Goal: Task Accomplishment & Management: Use online tool/utility

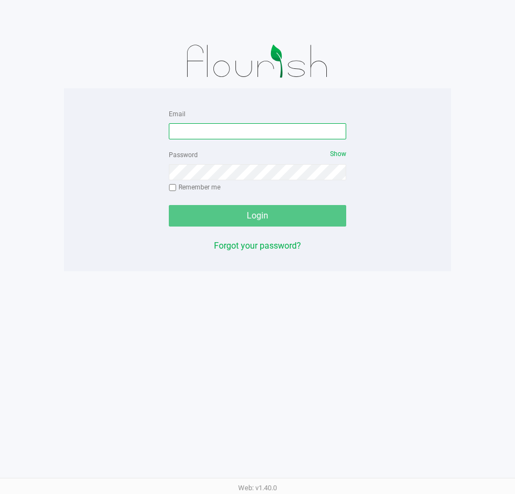
click at [229, 134] on input "Email" at bounding box center [257, 131] width 177 height 16
type input "[EMAIL_ADDRESS][DOMAIN_NAME]"
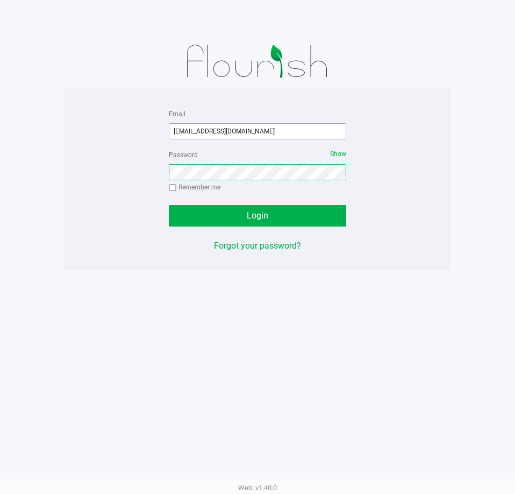
click at [169, 205] on button "Login" at bounding box center [257, 216] width 177 height 22
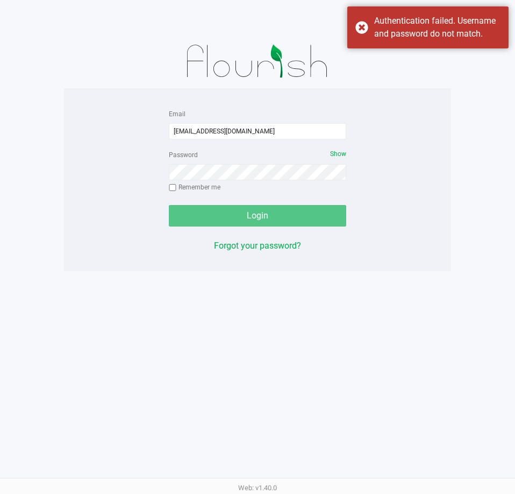
click at [259, 182] on div "Password Show Remember me" at bounding box center [257, 172] width 177 height 48
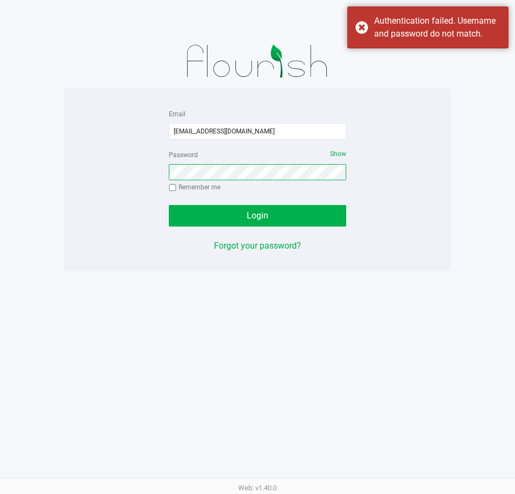
click at [169, 205] on button "Login" at bounding box center [257, 216] width 177 height 22
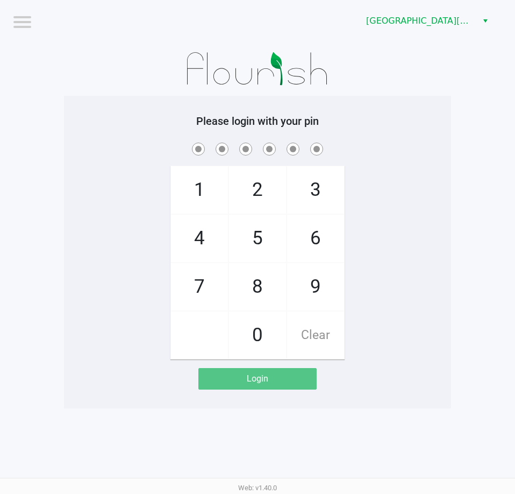
click at [403, 220] on div "1 4 7 2 5 8 0 3 6 9 Clear" at bounding box center [257, 249] width 387 height 219
checkbox input "true"
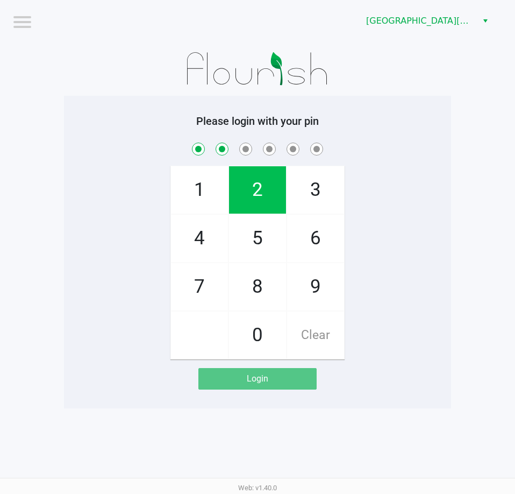
checkbox input "true"
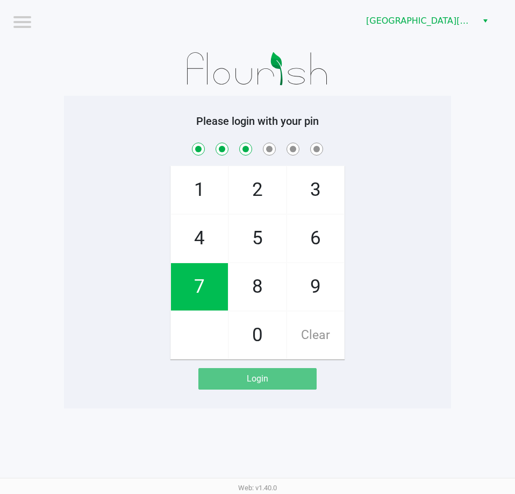
checkbox input "true"
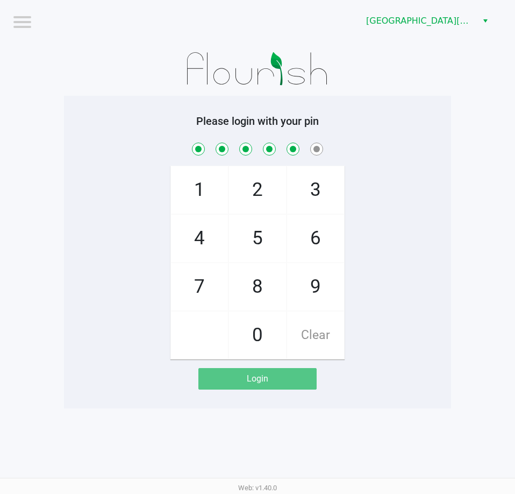
checkbox input "true"
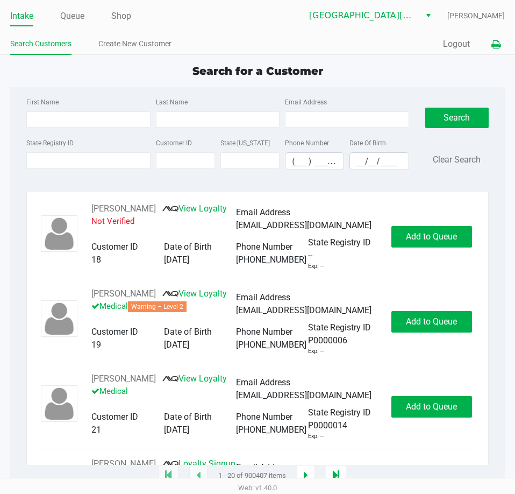
click at [492, 46] on icon at bounding box center [495, 45] width 9 height 8
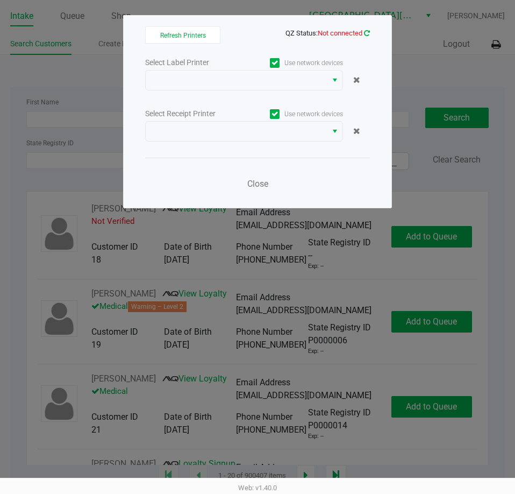
click at [364, 34] on icon at bounding box center [367, 33] width 6 height 7
click at [250, 181] on span "Close" at bounding box center [257, 184] width 21 height 10
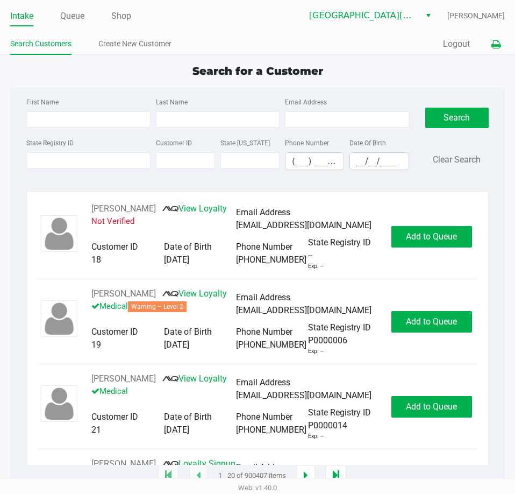
click at [496, 48] on icon at bounding box center [495, 45] width 9 height 8
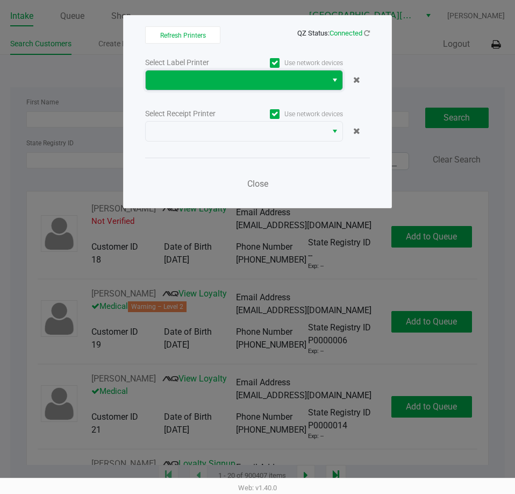
click at [262, 80] on span at bounding box center [236, 80] width 168 height 13
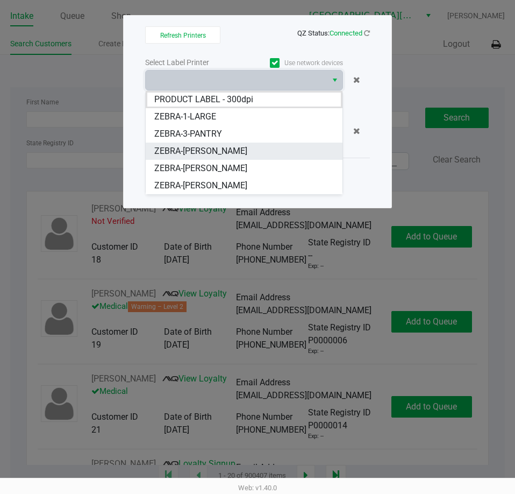
click at [228, 144] on li "ZEBRA-[PERSON_NAME]" at bounding box center [244, 150] width 197 height 17
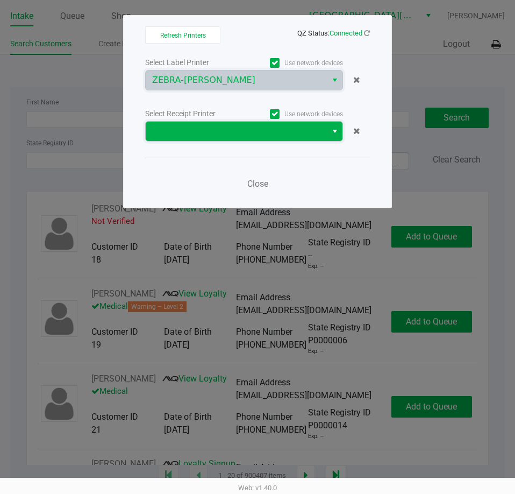
click at [226, 127] on span at bounding box center [236, 131] width 168 height 13
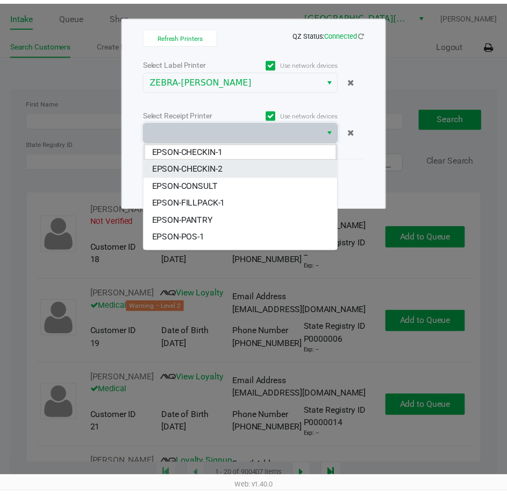
scroll to position [47, 0]
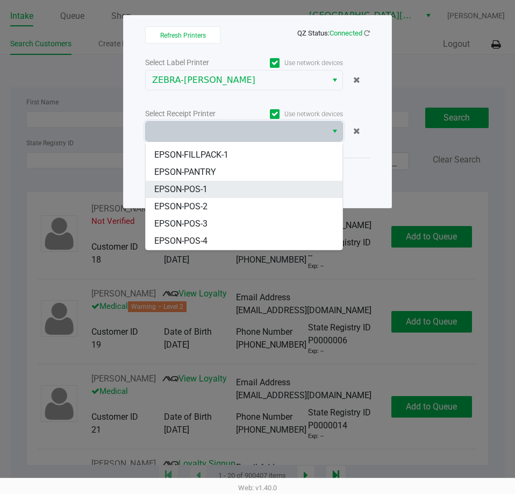
click at [218, 185] on li "EPSON-POS-1" at bounding box center [244, 189] width 197 height 17
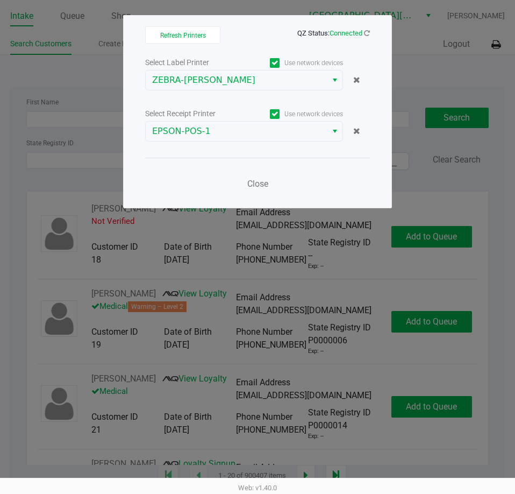
click at [174, 181] on div "Close" at bounding box center [257, 177] width 225 height 39
click at [194, 180] on div "Close" at bounding box center [257, 177] width 225 height 39
click at [205, 179] on div "Close" at bounding box center [257, 177] width 225 height 39
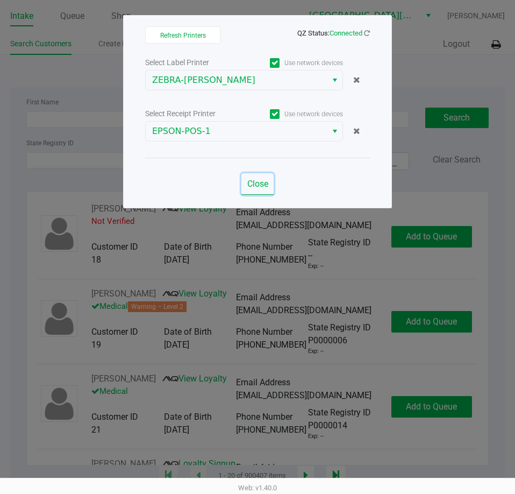
click at [259, 179] on span "Close" at bounding box center [257, 184] width 21 height 10
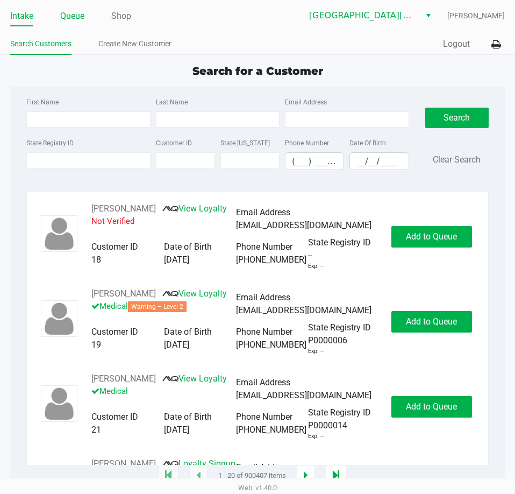
click at [82, 11] on link "Queue" at bounding box center [72, 16] width 24 height 15
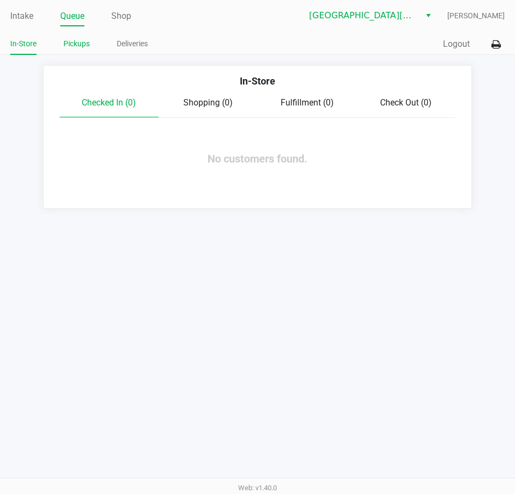
click at [85, 41] on link "Pickups" at bounding box center [76, 43] width 26 height 13
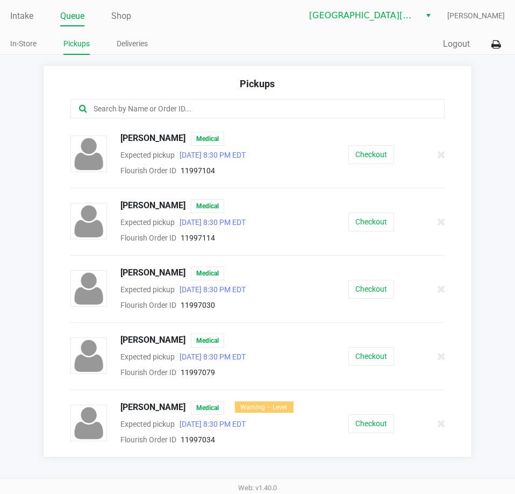
click at [394, 155] on div "Checkout" at bounding box center [372, 154] width 98 height 19
click at [381, 153] on button "Checkout" at bounding box center [371, 154] width 46 height 19
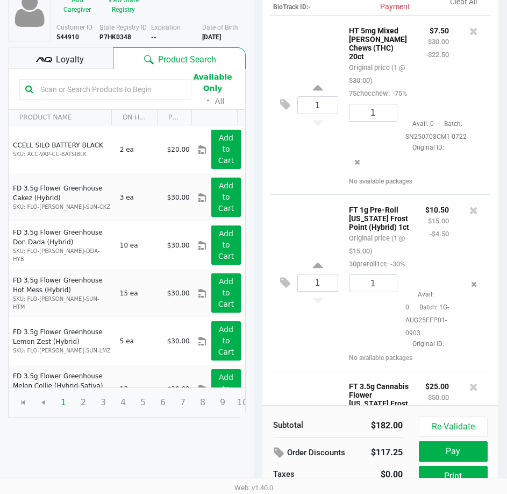
scroll to position [137, 0]
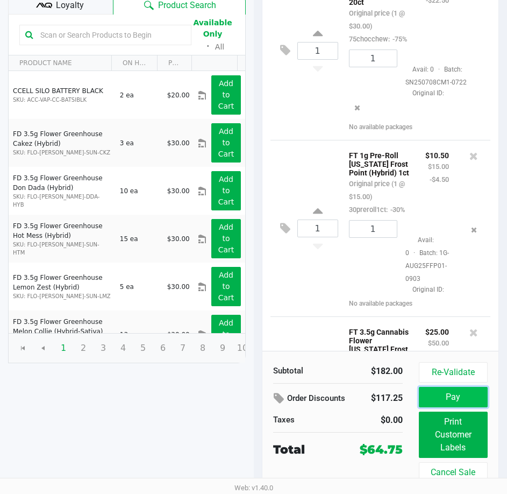
click at [466, 394] on button "Pay" at bounding box center [453, 397] width 69 height 20
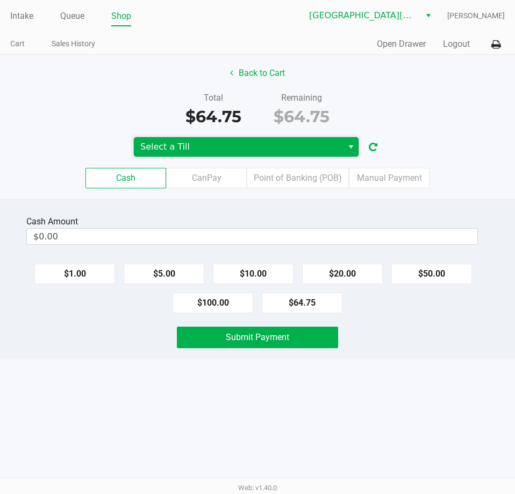
click at [259, 149] on span "Select a Till" at bounding box center [238, 146] width 196 height 13
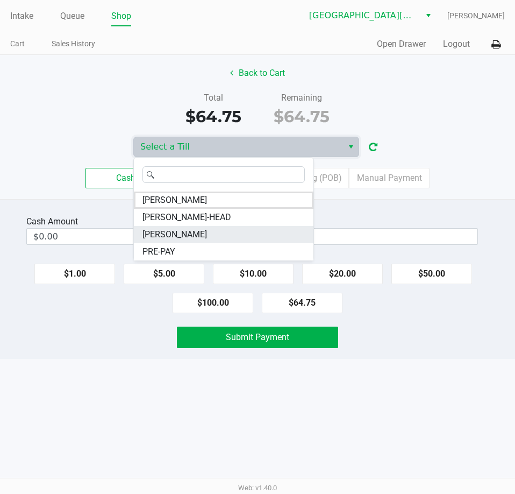
click at [183, 238] on span "EDITH-FLAGG" at bounding box center [174, 234] width 65 height 13
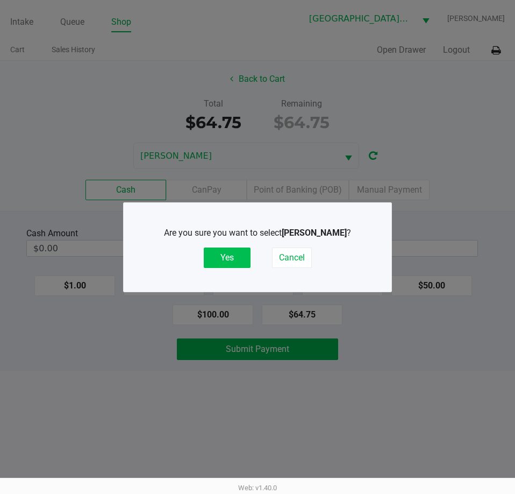
click at [229, 262] on button "Yes" at bounding box center [227, 257] width 47 height 20
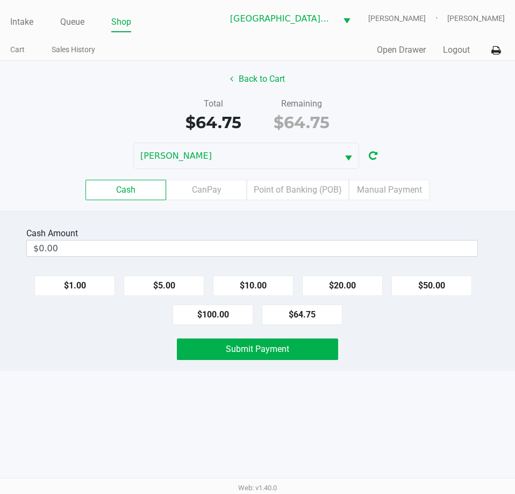
click at [476, 139] on div "Back to Cart Total $64.75 Remaining $64.75 EDITH-FLAGG Cash CanPay Point of Ban…" at bounding box center [257, 136] width 515 height 150
click at [466, 99] on div "Total $64.75 Remaining $64.75" at bounding box center [257, 115] width 531 height 37
click at [454, 48] on button "Logout" at bounding box center [456, 50] width 27 height 13
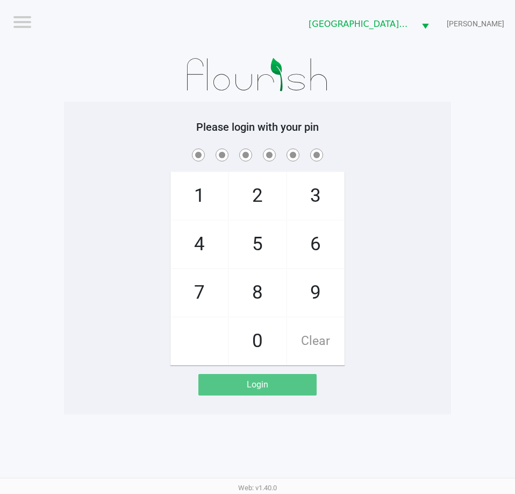
click at [460, 110] on app-pos-login-wrapper "Logout Key West WC EDITH-FLAGG Please login with your pin 1 4 7 2 5 8 0 3 6 9 C…" at bounding box center [257, 207] width 515 height 414
click at [461, 111] on app-pos-login-wrapper "Logout Key West WC EDITH-FLAGG Please login with your pin 1 4 7 2 5 8 0 3 6 9 C…" at bounding box center [257, 207] width 515 height 414
checkbox input "true"
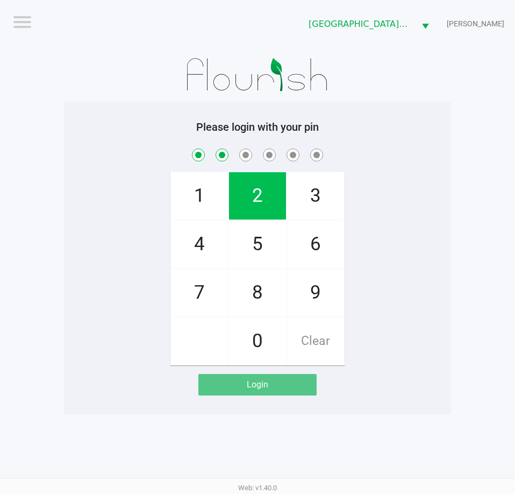
checkbox input "true"
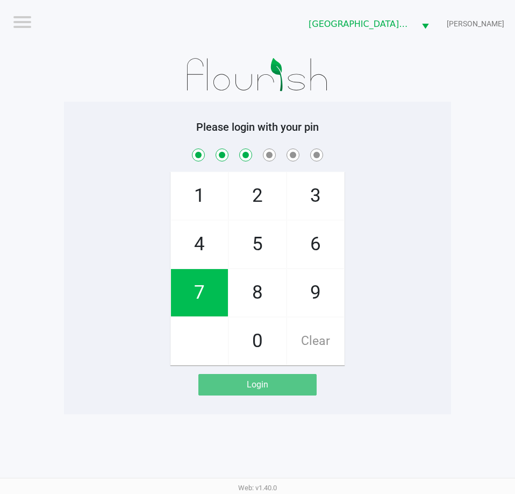
checkbox input "true"
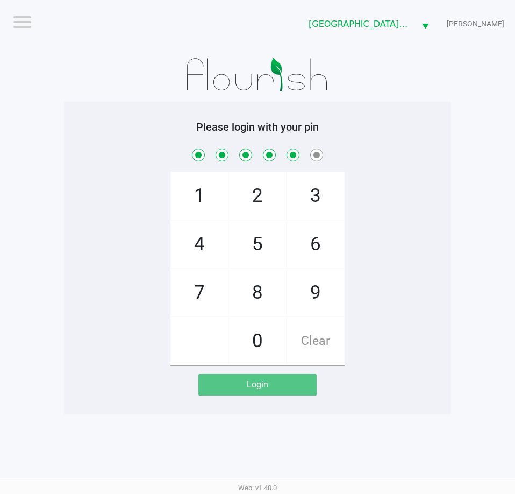
checkbox input "true"
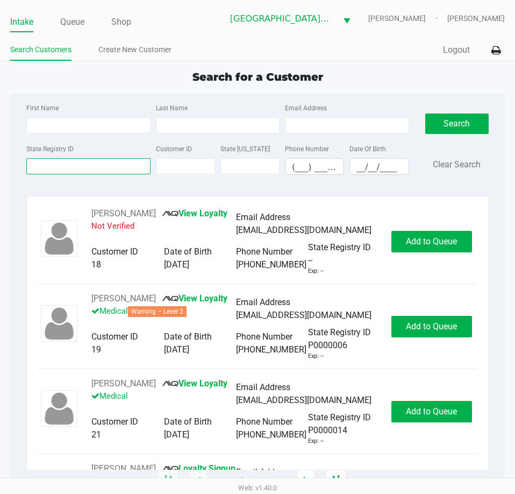
click at [106, 164] on input "State Registry ID" at bounding box center [88, 166] width 124 height 16
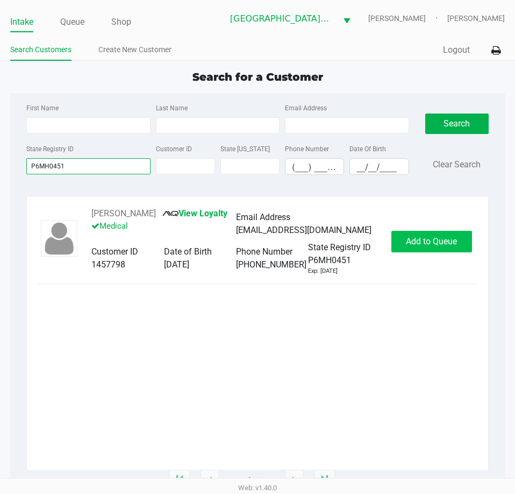
type input "P6MH0451"
click at [424, 247] on button "Add to Queue" at bounding box center [431, 242] width 81 height 22
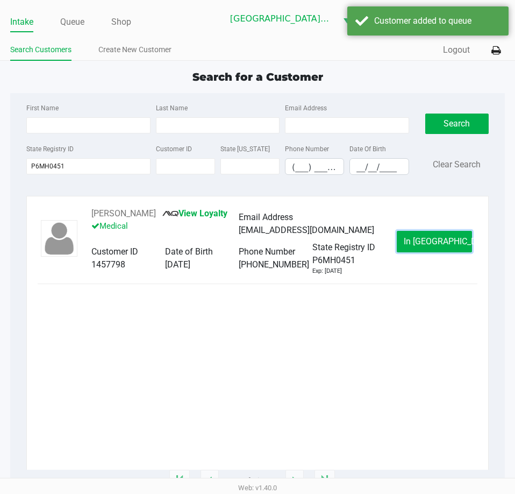
click at [424, 247] on button "In Queue" at bounding box center [434, 242] width 75 height 22
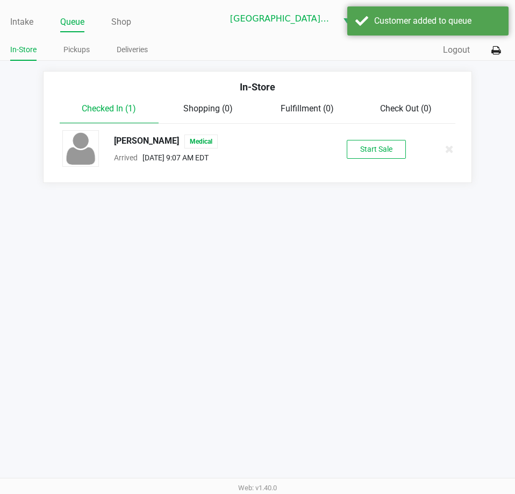
click at [394, 159] on div "ALEX BRADY Medical Arrived Sep 24, 2025 9:07 AM EDT Start Sale" at bounding box center [257, 149] width 407 height 38
click at [394, 153] on button "Start Sale" at bounding box center [376, 149] width 59 height 19
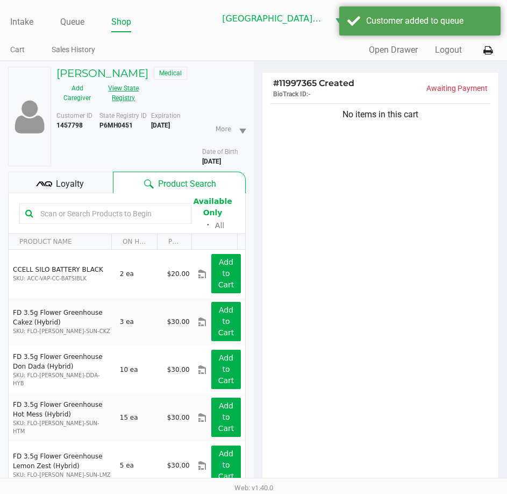
click at [133, 91] on button "View State Registry" at bounding box center [120, 93] width 45 height 27
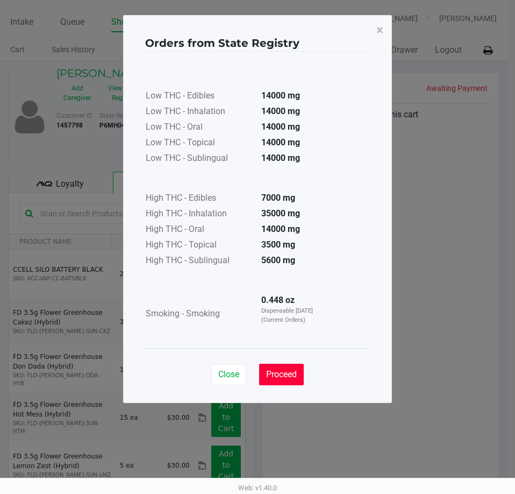
click at [289, 376] on span "Proceed" at bounding box center [281, 374] width 31 height 10
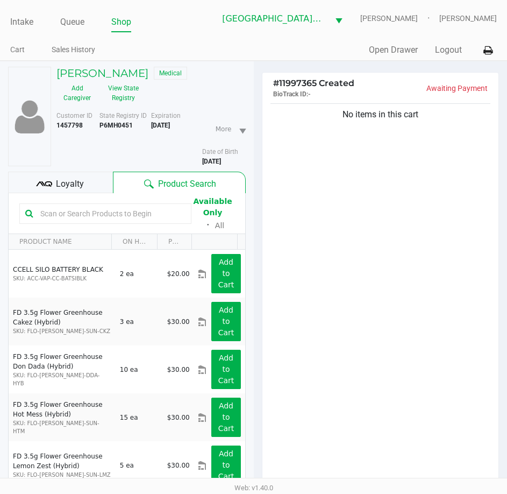
click at [94, 212] on input "text" at bounding box center [110, 213] width 149 height 16
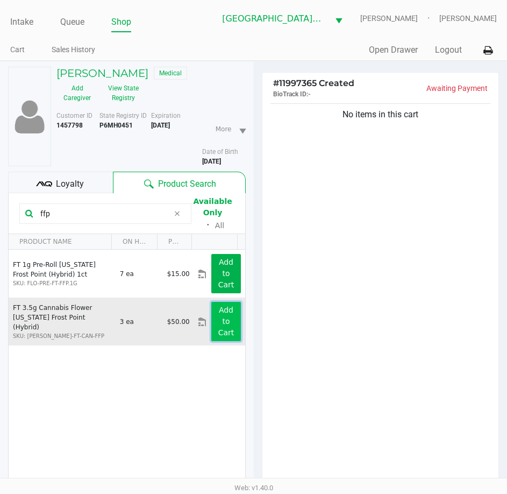
click at [214, 326] on button "Add to Cart" at bounding box center [225, 321] width 29 height 39
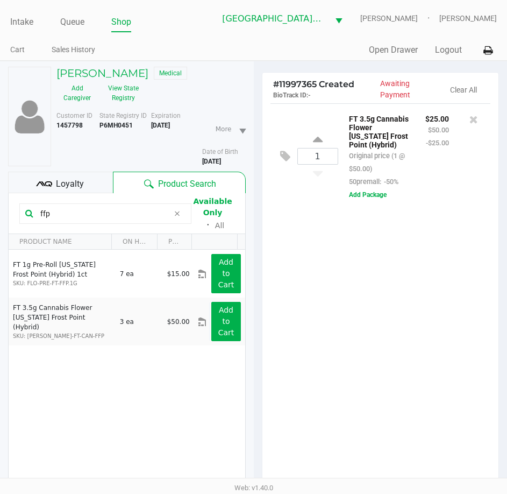
click at [55, 211] on input "ffp" at bounding box center [102, 213] width 133 height 16
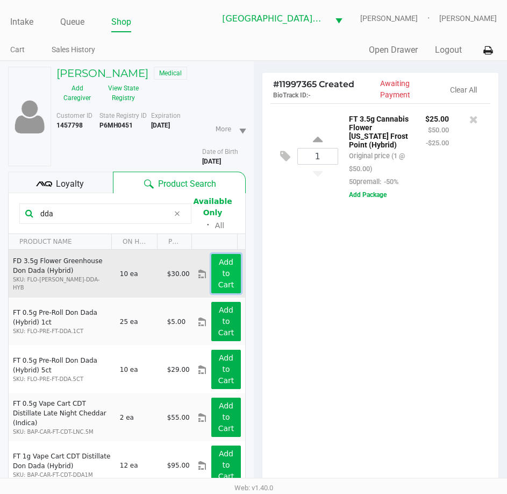
click at [224, 281] on app-button-loader "Add to Cart" at bounding box center [226, 273] width 16 height 31
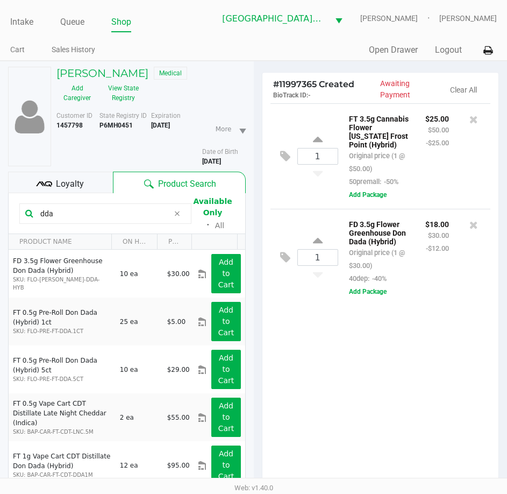
click at [78, 215] on input "dda" at bounding box center [102, 213] width 133 height 16
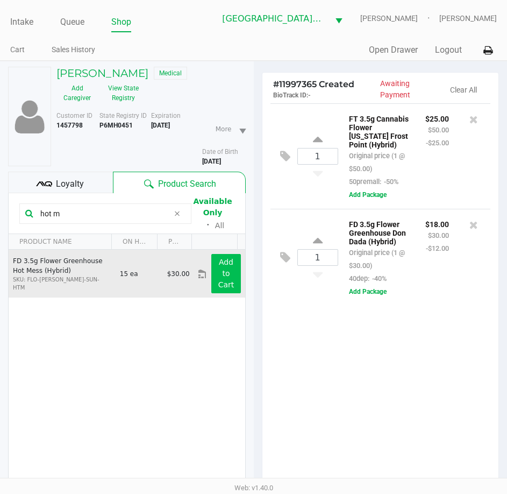
type input "hot m"
click at [211, 269] on button "Add to Cart" at bounding box center [225, 273] width 29 height 39
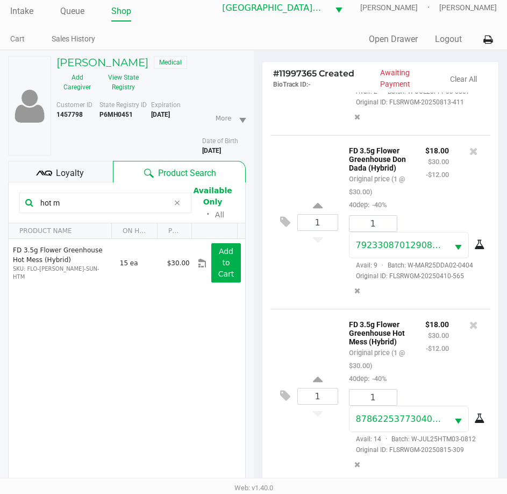
scroll to position [118, 0]
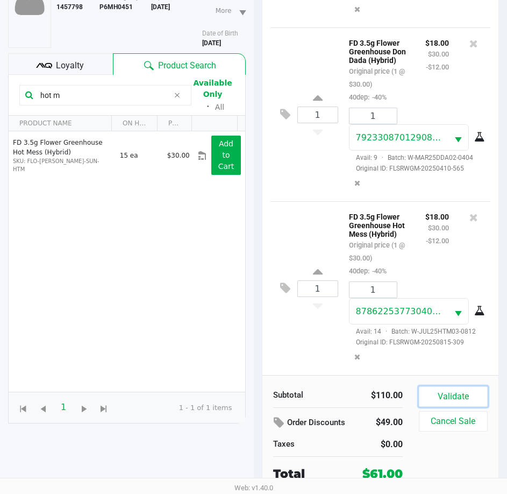
click at [466, 399] on button "Validate" at bounding box center [453, 396] width 69 height 20
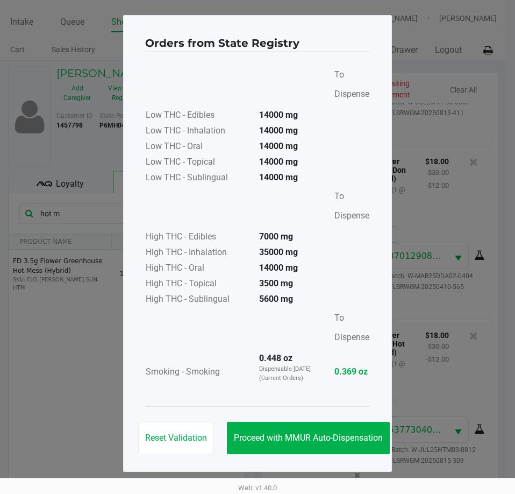
click at [352, 420] on div "Reset Validation Proceed with MMUR Auto-Dispensation" at bounding box center [257, 433] width 225 height 54
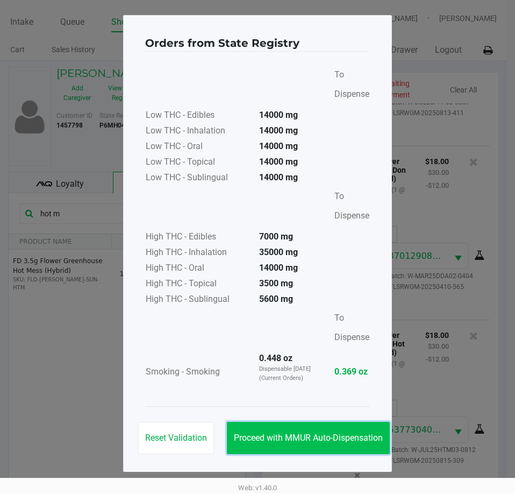
click at [358, 424] on button "Proceed with MMUR Auto-Dispensation" at bounding box center [308, 438] width 163 height 32
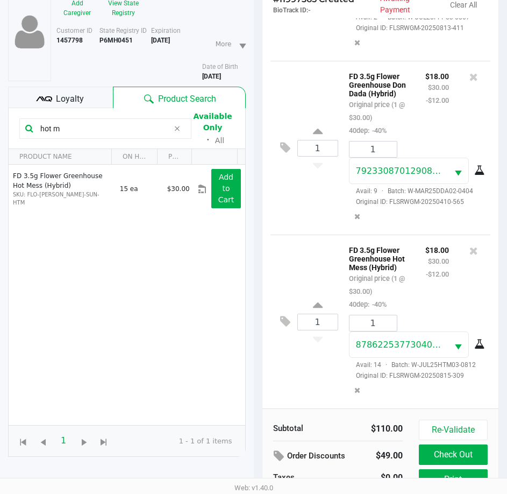
scroll to position [142, 0]
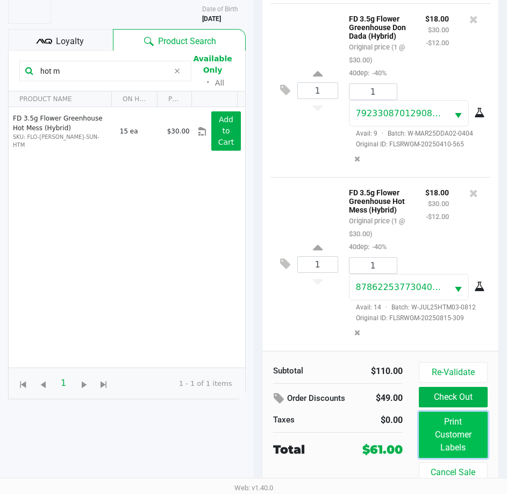
click at [436, 427] on button "Print Customer Labels" at bounding box center [453, 434] width 69 height 46
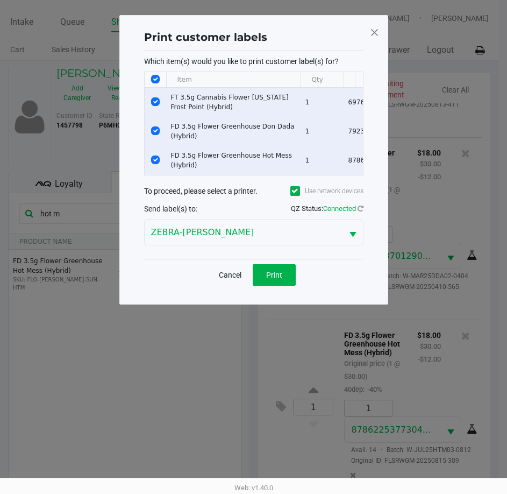
scroll to position [0, 0]
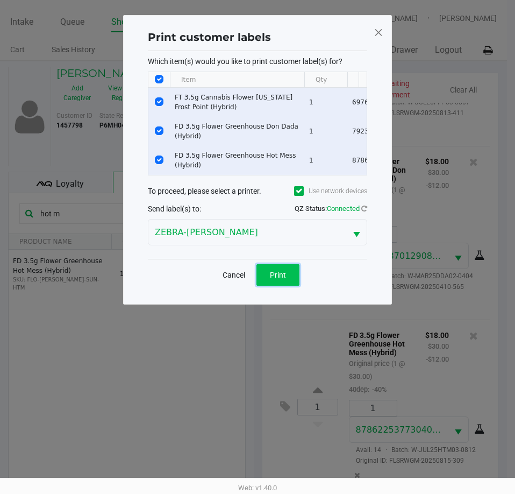
click at [288, 281] on button "Print" at bounding box center [277, 275] width 43 height 22
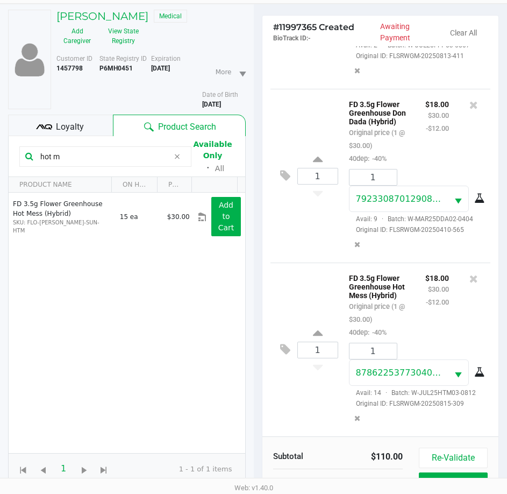
scroll to position [142, 0]
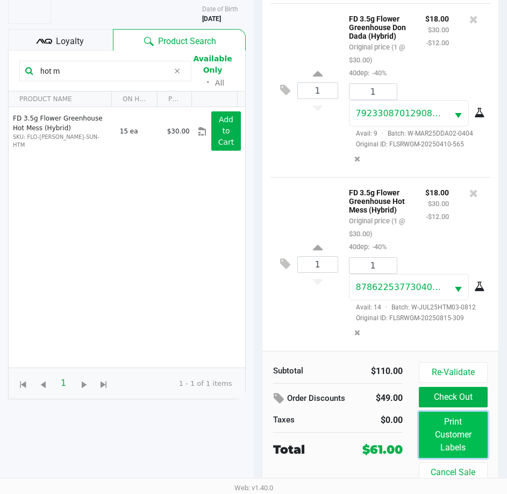
click at [443, 427] on button "Print Customer Labels" at bounding box center [453, 434] width 69 height 46
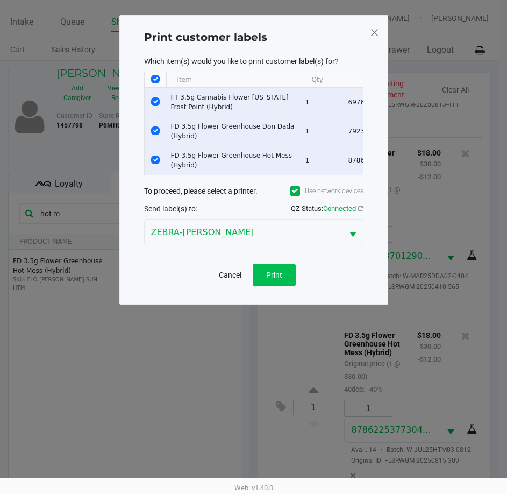
scroll to position [0, 0]
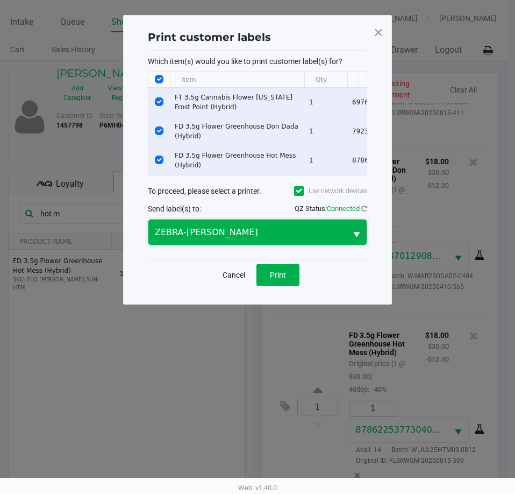
click at [279, 239] on span "ZEBRA-[PERSON_NAME]" at bounding box center [247, 232] width 185 height 13
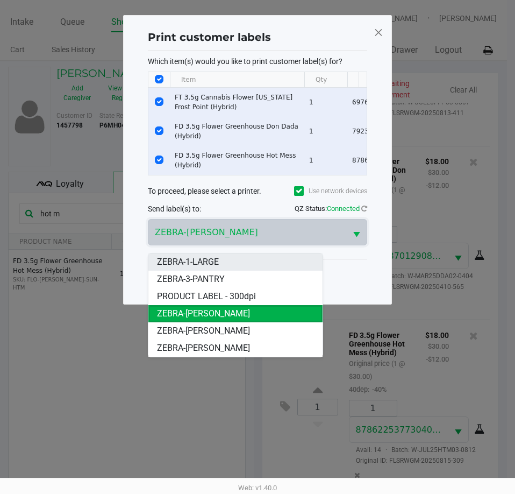
click at [226, 264] on li "ZEBRA-1-LARGE" at bounding box center [235, 261] width 174 height 17
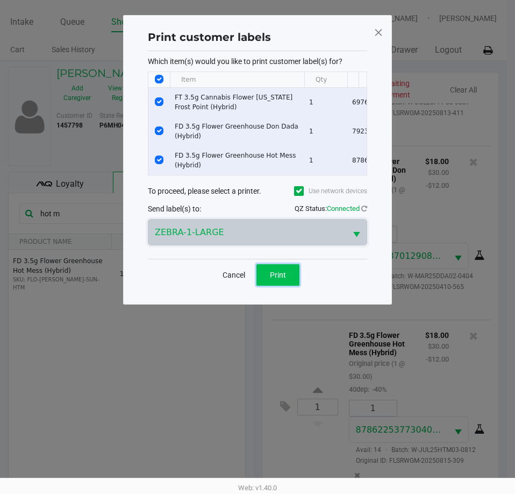
click at [288, 282] on button "Print" at bounding box center [277, 275] width 43 height 22
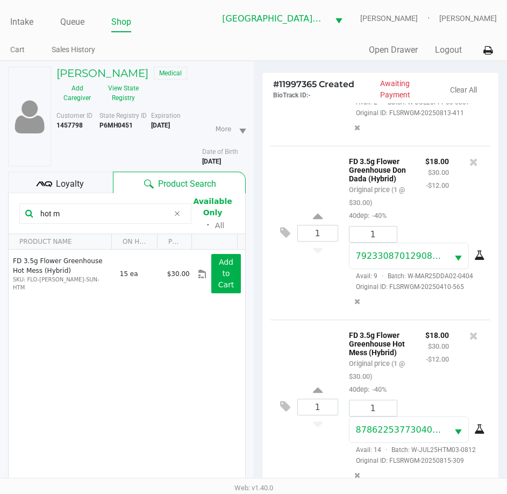
scroll to position [142, 0]
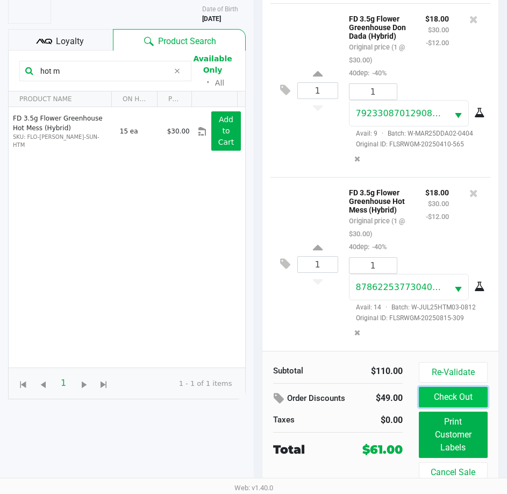
click at [437, 402] on button "Check Out" at bounding box center [453, 397] width 69 height 20
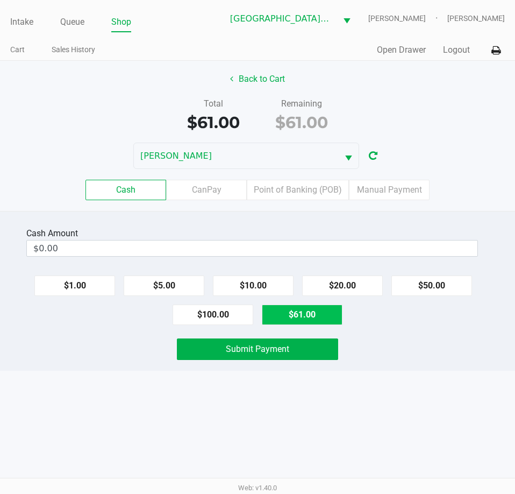
click at [313, 306] on button "$61.00" at bounding box center [302, 314] width 81 height 20
type input "$61.00"
click at [387, 354] on div "Submit Payment" at bounding box center [257, 349] width 531 height 22
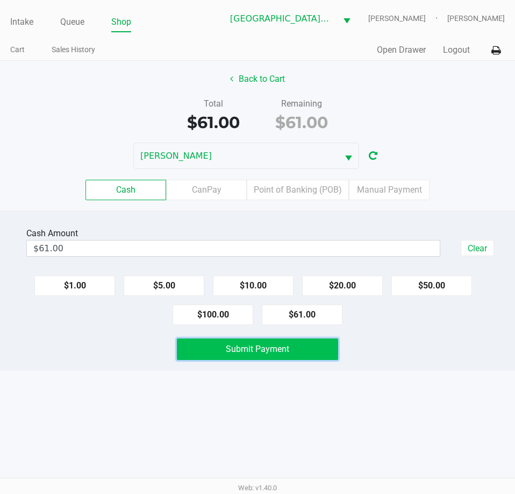
click at [322, 352] on button "Submit Payment" at bounding box center [257, 349] width 161 height 22
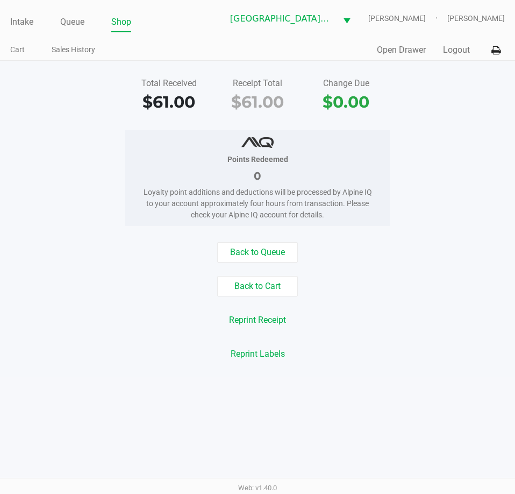
click at [30, 9] on div "Intake Queue Shop Key West WC EDITH-FLAGG Tim Lockwood" at bounding box center [257, 18] width 495 height 26
click at [22, 15] on link "Intake" at bounding box center [21, 22] width 23 height 15
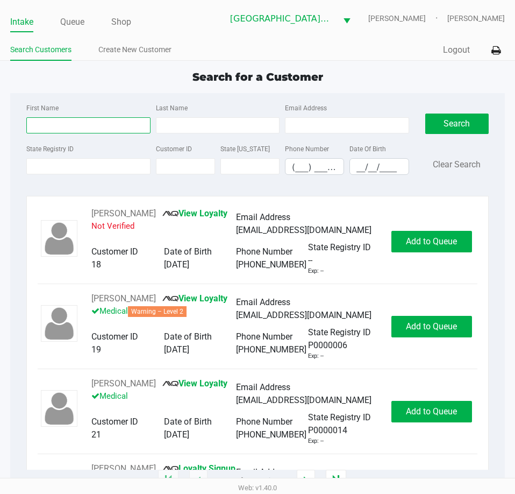
click at [56, 125] on input "First Name" at bounding box center [88, 125] width 124 height 16
type input "st"
type input "tru"
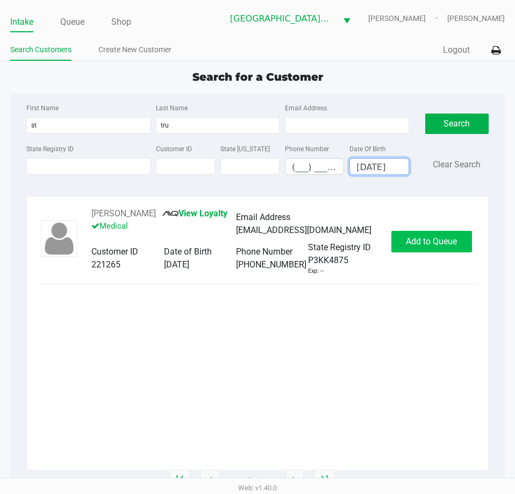
type input "01/21/1978"
click at [431, 246] on span "Add to Queue" at bounding box center [431, 241] width 51 height 10
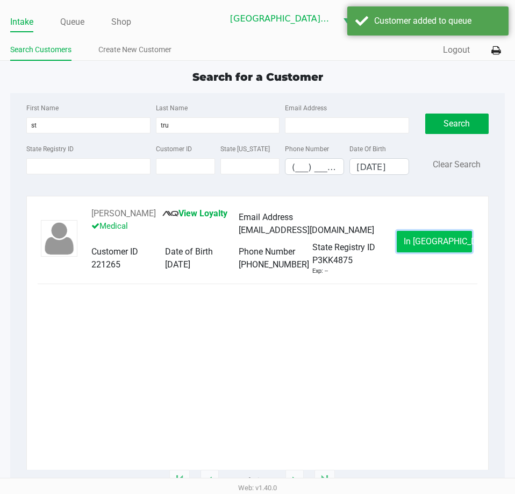
click at [425, 244] on span "In Queue" at bounding box center [449, 241] width 90 height 10
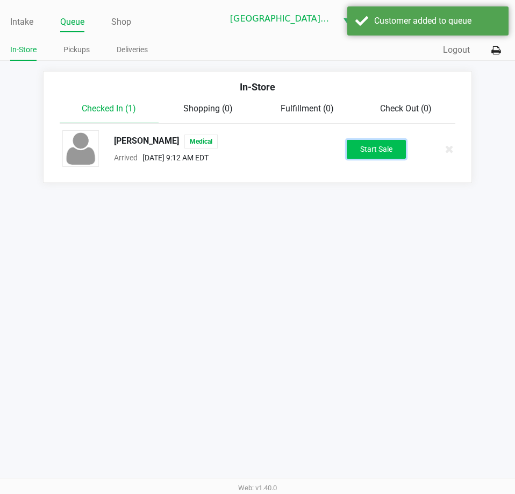
click at [390, 155] on button "Start Sale" at bounding box center [376, 149] width 59 height 19
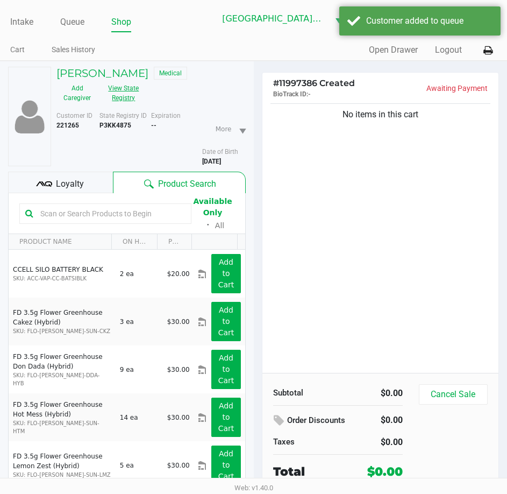
click at [130, 92] on button "View State Registry" at bounding box center [120, 93] width 45 height 27
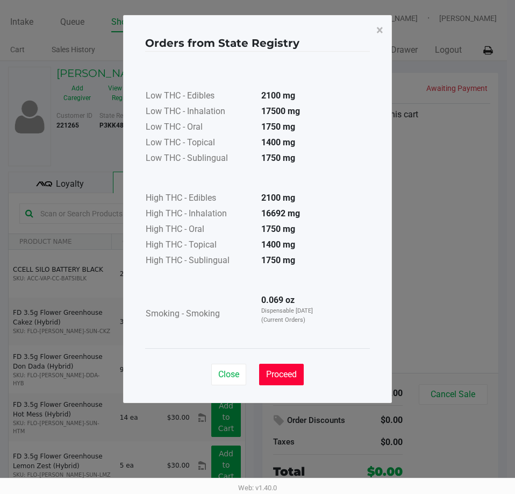
click at [287, 376] on span "Proceed" at bounding box center [281, 374] width 31 height 10
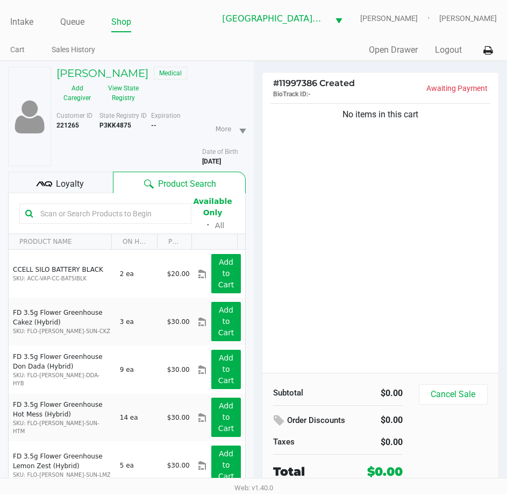
click at [82, 220] on input "text" at bounding box center [110, 213] width 149 height 16
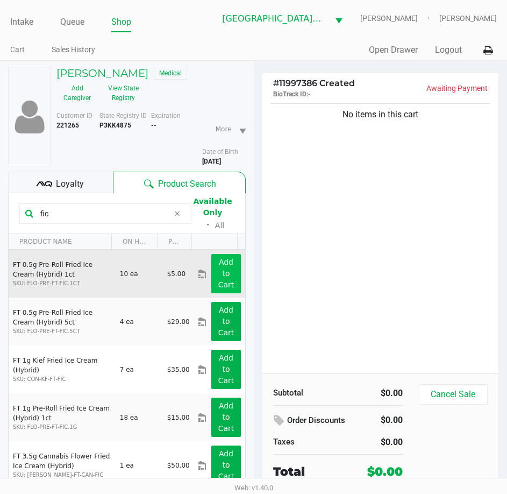
type input "fic"
click at [226, 266] on button "Add to Cart" at bounding box center [225, 273] width 29 height 39
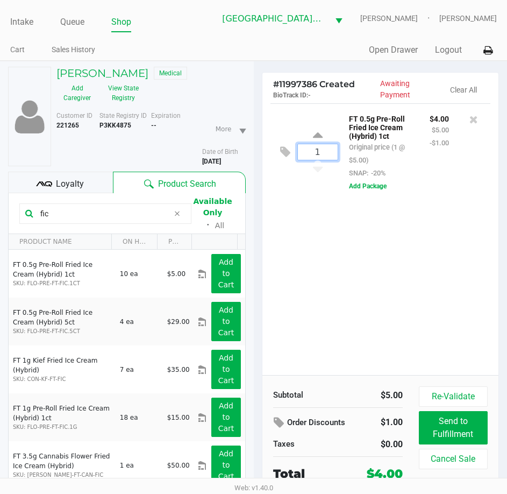
click at [337, 152] on input "1" at bounding box center [318, 152] width 40 height 16
type input "3"
click at [343, 280] on div "STEPHANIE TRUAX Medical Add Caregiver View State Registry Customer ID 221265 St…" at bounding box center [253, 304] width 507 height 486
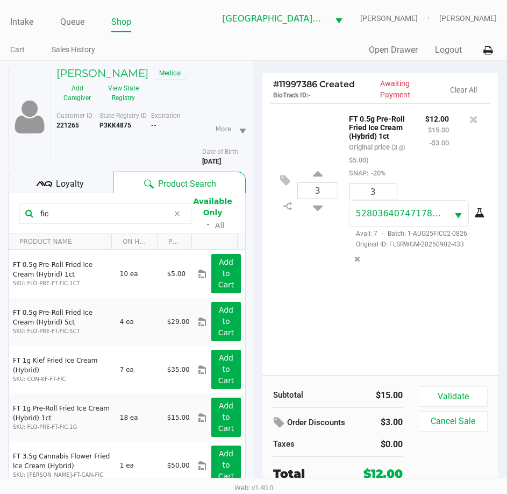
click at [445, 385] on div "Subtotal $15.00 Order Discounts $3.00 Taxes $0.00 Total $12.00 Validate Cancel …" at bounding box center [380, 434] width 237 height 118
click at [443, 380] on div "Subtotal $15.00 Order Discounts $3.00 Taxes $0.00 Total $12.00 Validate Cancel …" at bounding box center [380, 434] width 237 height 118
click at [439, 393] on button "Validate" at bounding box center [453, 396] width 69 height 20
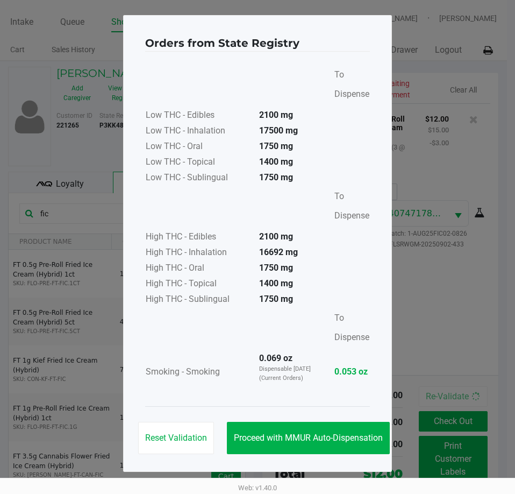
click at [344, 416] on div "Reset Validation Proceed with MMUR Auto-Dispensation" at bounding box center [257, 433] width 225 height 54
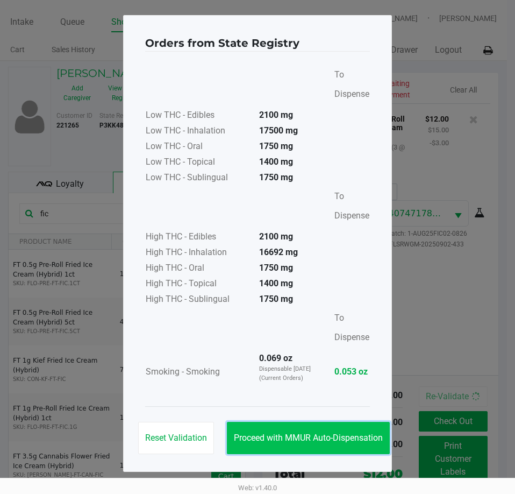
click at [347, 430] on button "Proceed with MMUR Auto-Dispensation" at bounding box center [308, 438] width 163 height 32
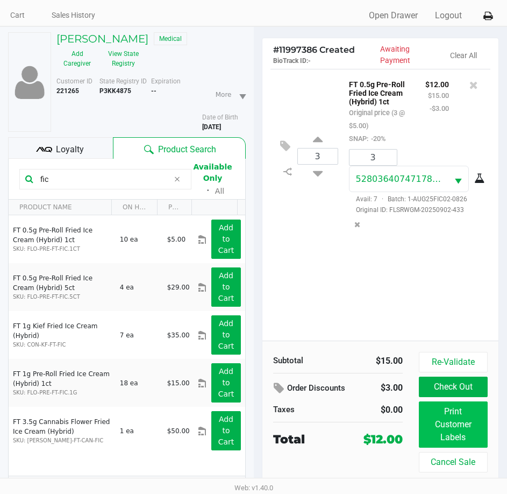
scroll to position [53, 0]
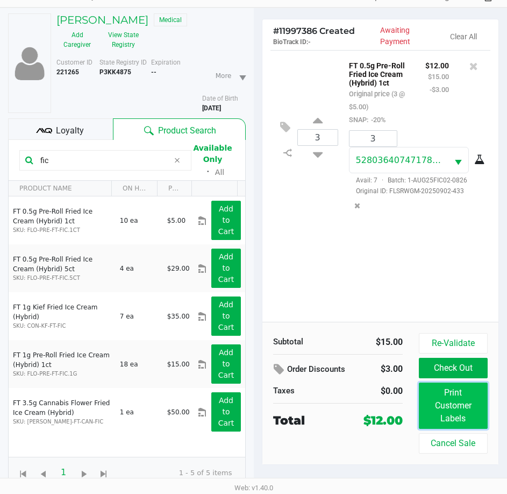
click at [455, 406] on button "Print Customer Labels" at bounding box center [453, 405] width 69 height 46
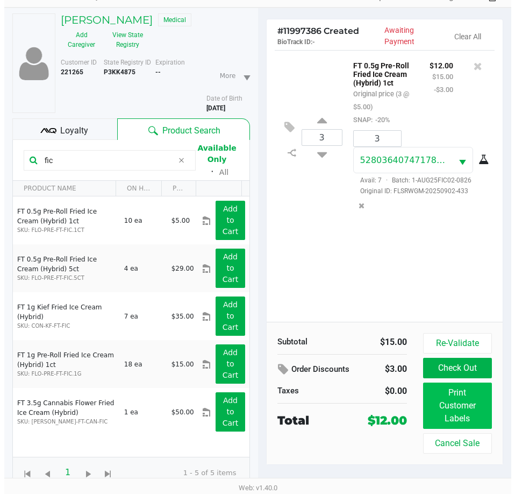
scroll to position [0, 0]
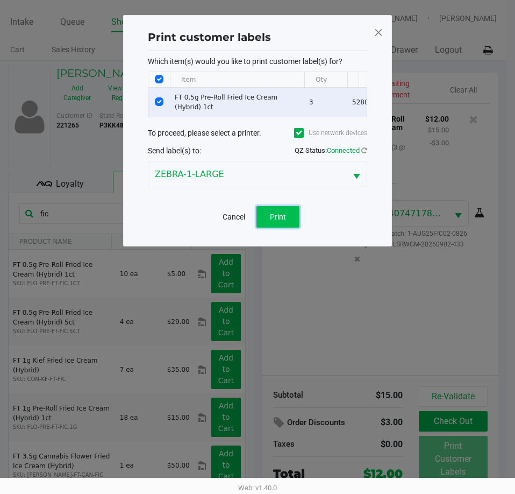
click at [279, 227] on button "Print" at bounding box center [277, 217] width 43 height 22
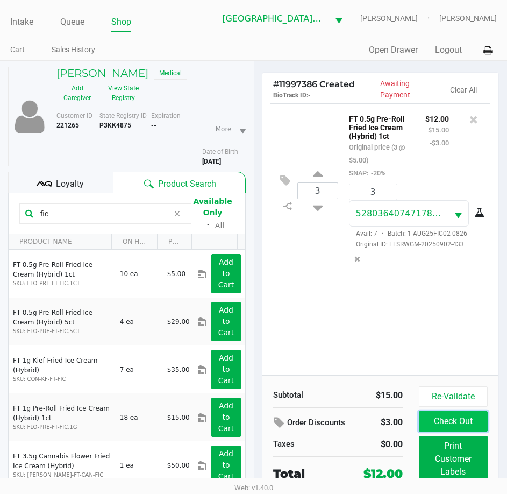
click at [477, 419] on button "Check Out" at bounding box center [453, 421] width 69 height 20
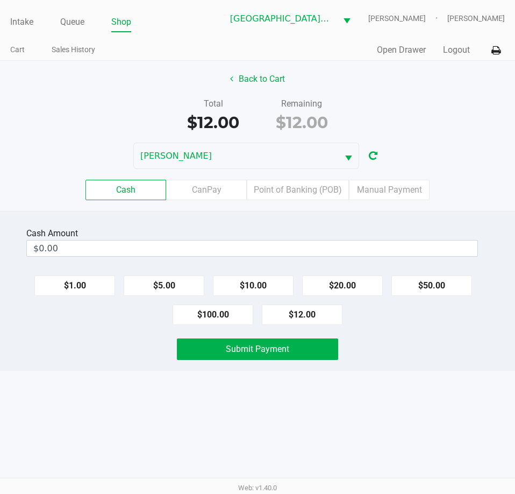
click at [76, 237] on div "Cash Amount" at bounding box center [54, 233] width 56 height 13
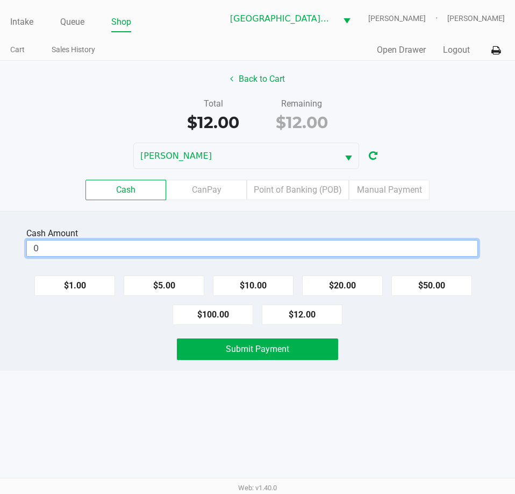
click at [70, 246] on input "0" at bounding box center [252, 248] width 451 height 16
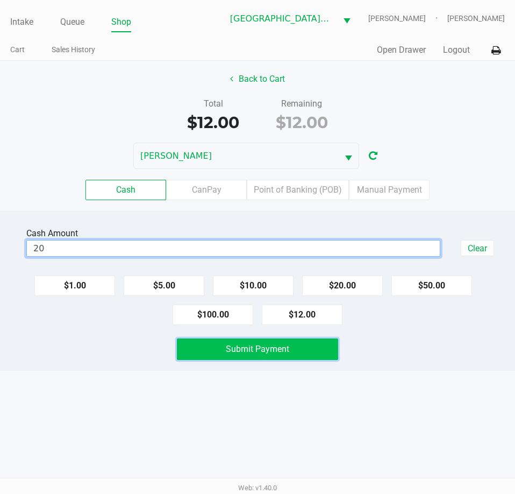
type input "$20.00"
click at [234, 353] on span "Submit Payment" at bounding box center [257, 349] width 63 height 10
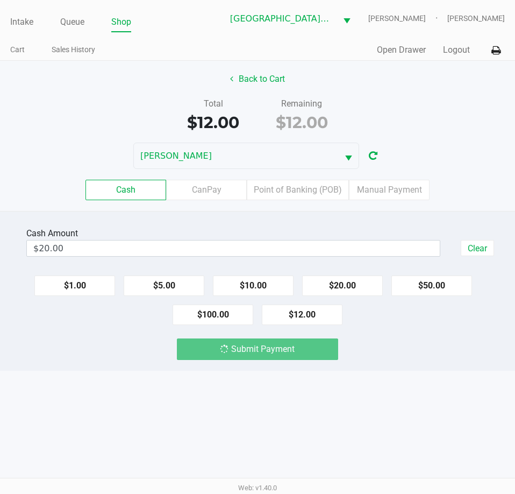
click at [131, 368] on div "Cash Amount $20.00 Clear $1.00 $5.00 $10.00 $20.00 $50.00 $100.00 $12.00 Submit…" at bounding box center [257, 291] width 515 height 160
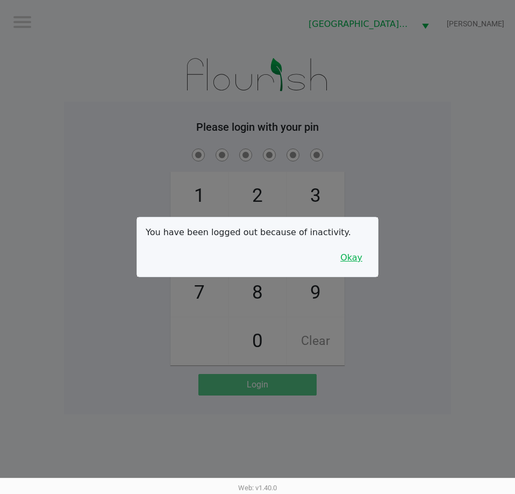
click at [358, 252] on button "Okay" at bounding box center [351, 257] width 36 height 20
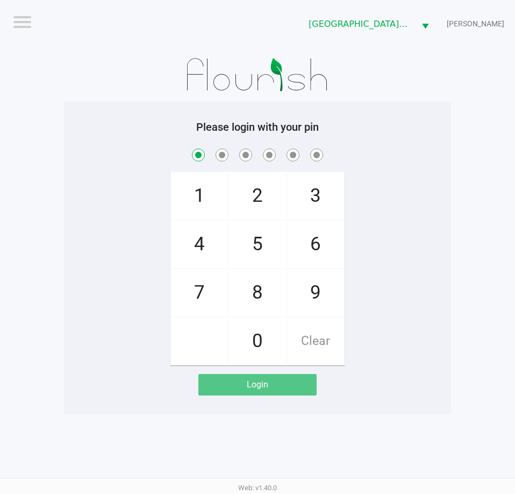
checkbox input "true"
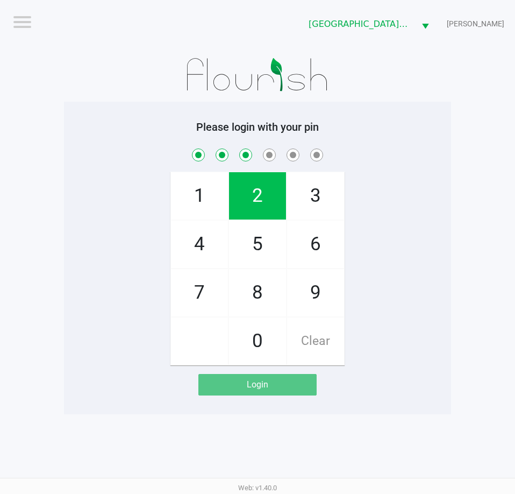
checkbox input "true"
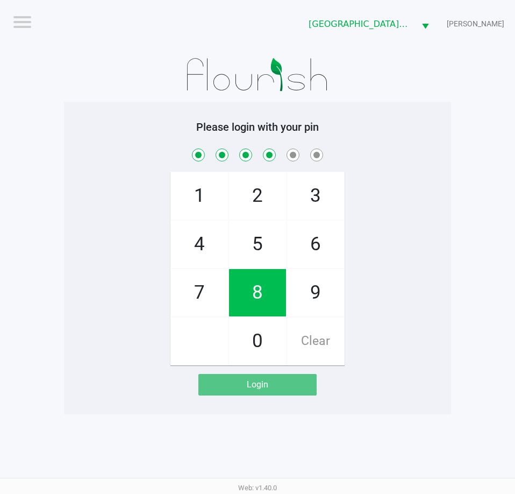
checkbox input "true"
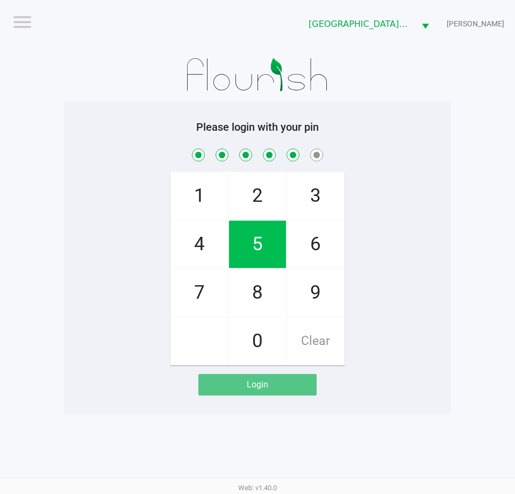
checkbox input "true"
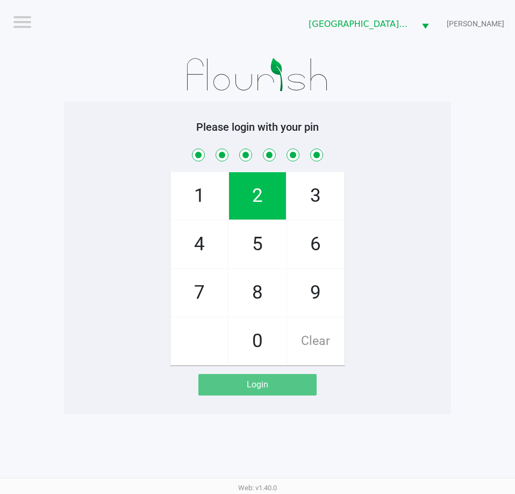
checkbox input "true"
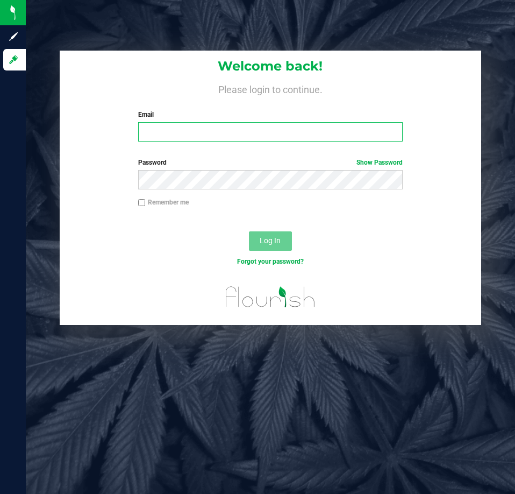
click at [149, 132] on input "Email" at bounding box center [270, 131] width 265 height 19
type input "[EMAIL_ADDRESS][DOMAIN_NAME]"
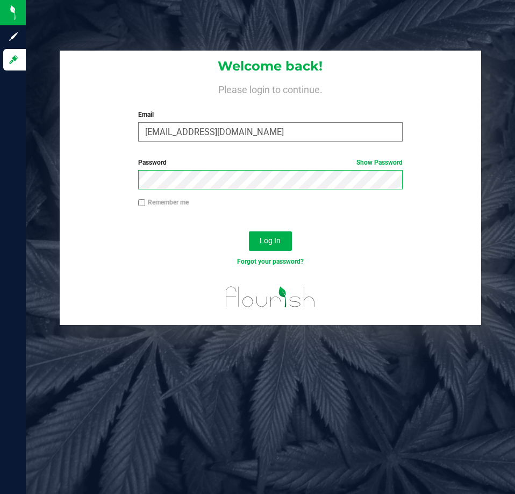
click at [249, 231] on button "Log In" at bounding box center [270, 240] width 43 height 19
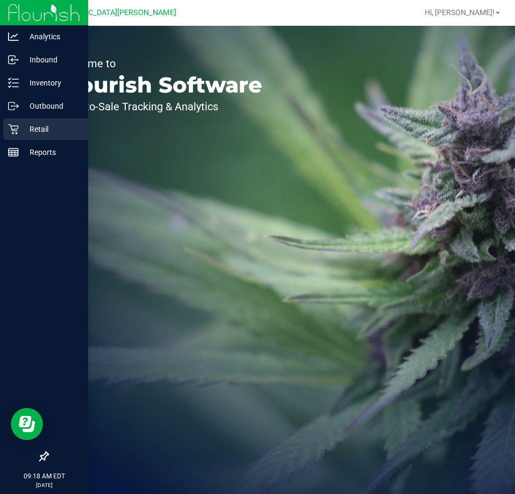
click at [12, 127] on icon at bounding box center [13, 129] width 11 height 11
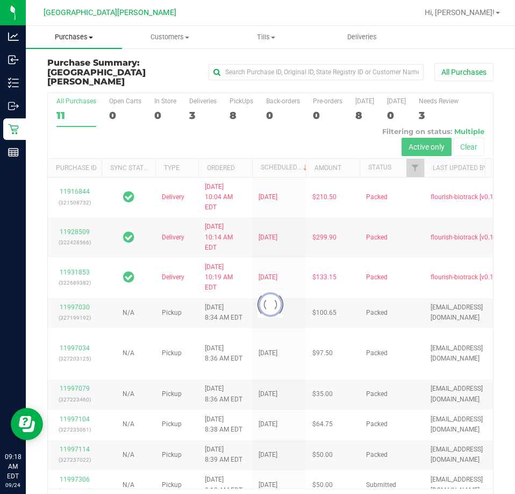
click at [78, 37] on span "Purchases" at bounding box center [74, 37] width 96 height 10
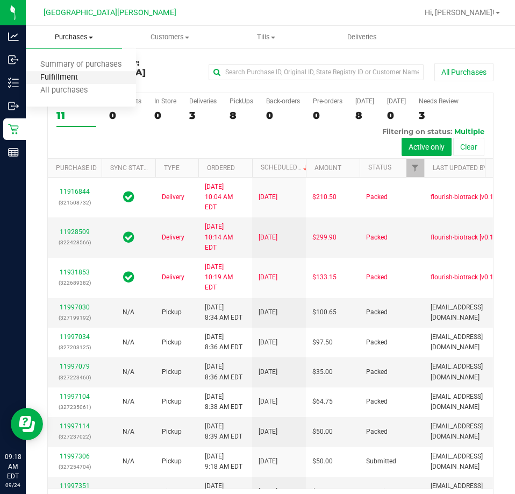
click at [69, 78] on span "Fulfillment" at bounding box center [59, 77] width 67 height 9
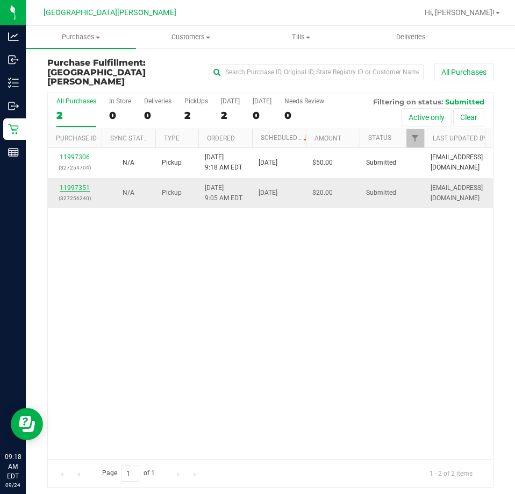
click at [79, 184] on link "11997351" at bounding box center [75, 188] width 30 height 8
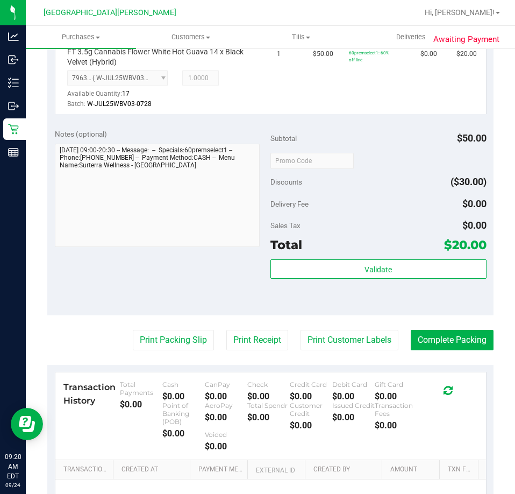
scroll to position [323, 0]
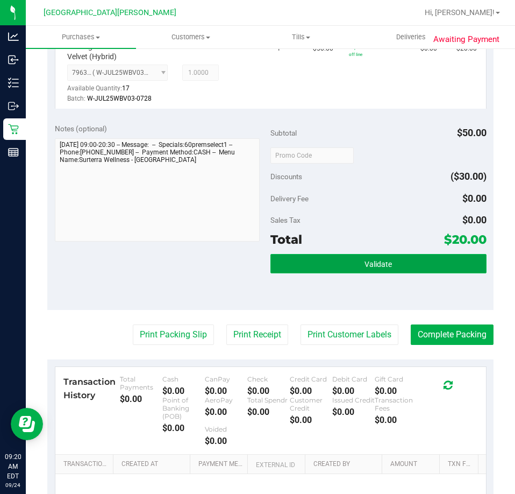
click at [372, 263] on span "Validate" at bounding box center [378, 264] width 27 height 9
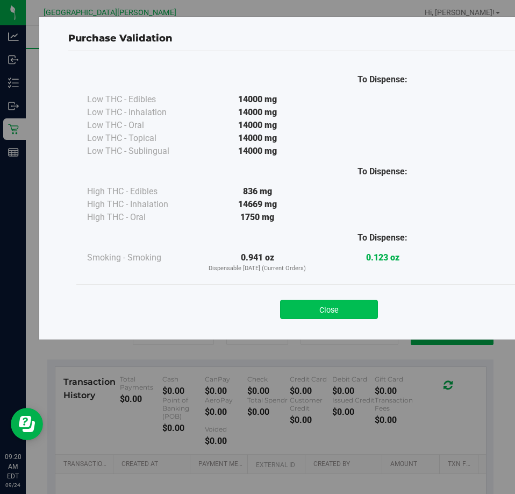
click at [344, 307] on button "Close" at bounding box center [329, 309] width 98 height 19
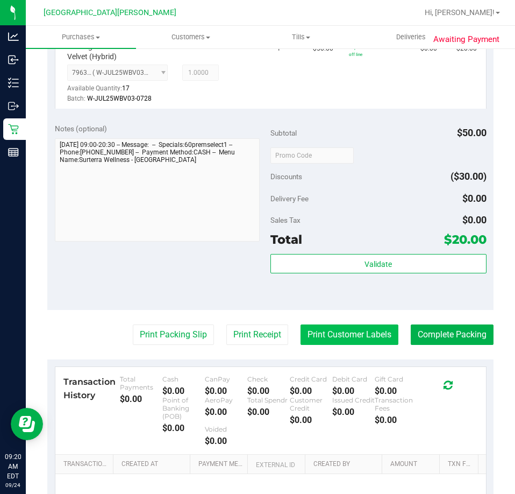
click at [341, 332] on button "Print Customer Labels" at bounding box center [350, 334] width 98 height 20
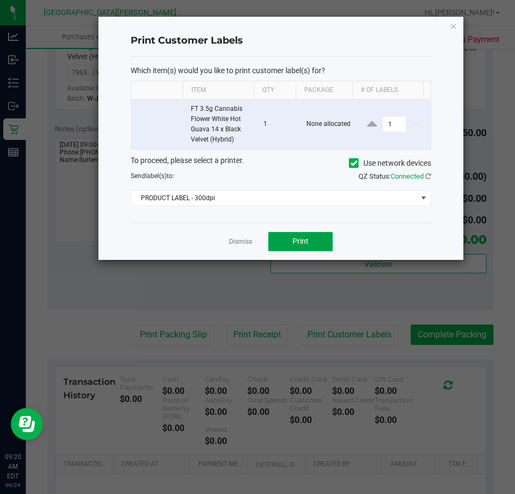
click at [296, 244] on span "Print" at bounding box center [301, 241] width 16 height 9
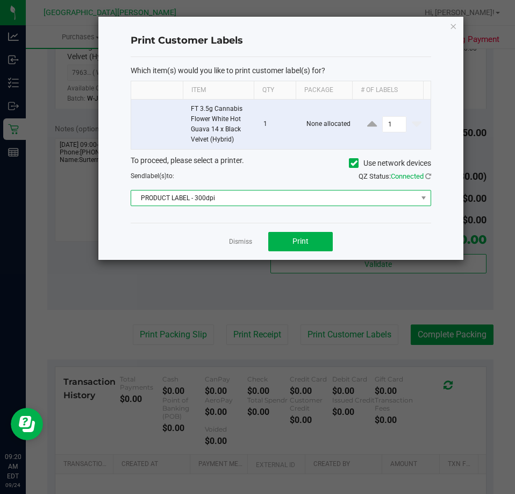
click at [249, 197] on span "PRODUCT LABEL - 300dpi" at bounding box center [274, 197] width 286 height 15
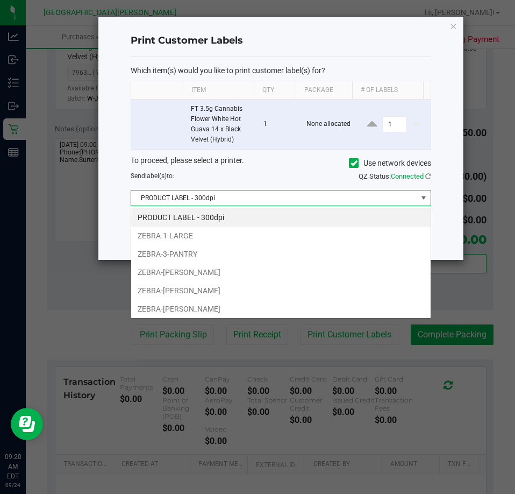
scroll to position [16, 301]
click at [234, 237] on li "ZEBRA-1-LARGE" at bounding box center [281, 235] width 300 height 18
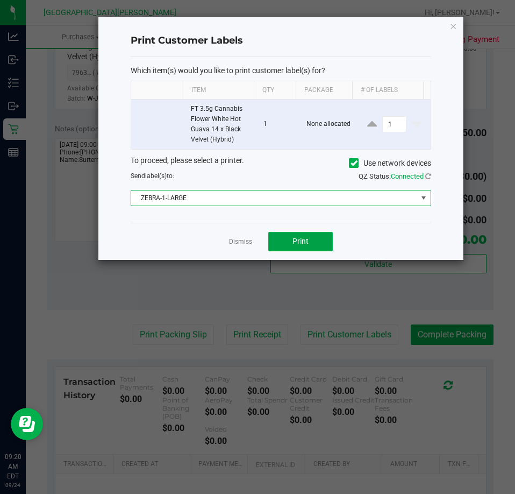
click at [288, 239] on button "Print" at bounding box center [300, 241] width 65 height 19
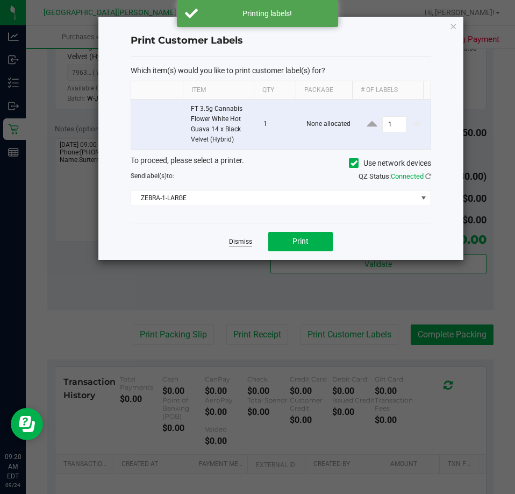
click at [245, 244] on link "Dismiss" at bounding box center [240, 241] width 23 height 9
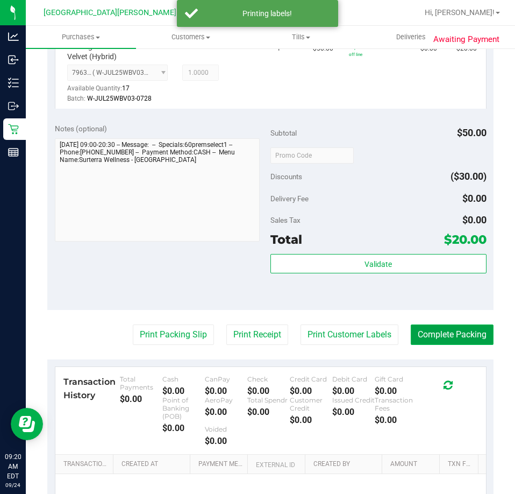
click at [426, 333] on button "Complete Packing" at bounding box center [452, 334] width 83 height 20
